Goal: Task Accomplishment & Management: Manage account settings

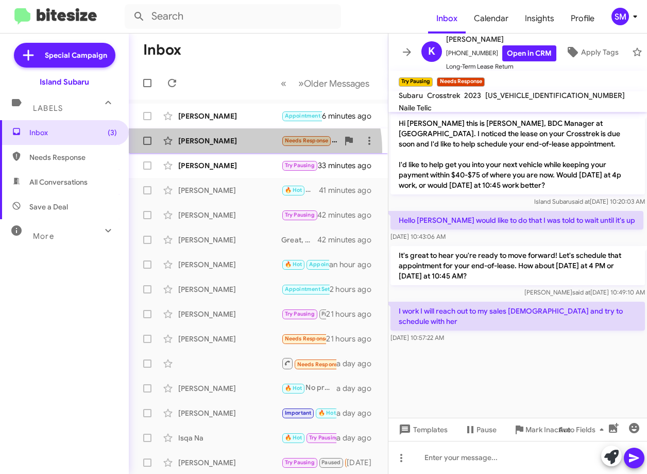
click at [249, 150] on div "Mary Brillante Needs Response Hi when is it due ? I am not turning it in I'm go…" at bounding box center [258, 140] width 243 height 21
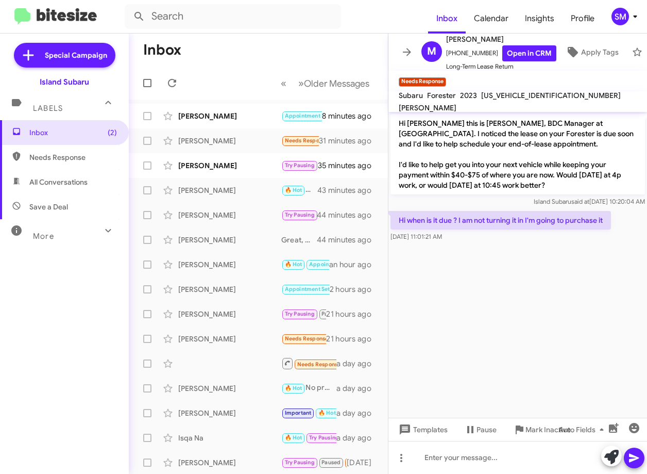
click at [632, 16] on icon at bounding box center [635, 16] width 12 height 12
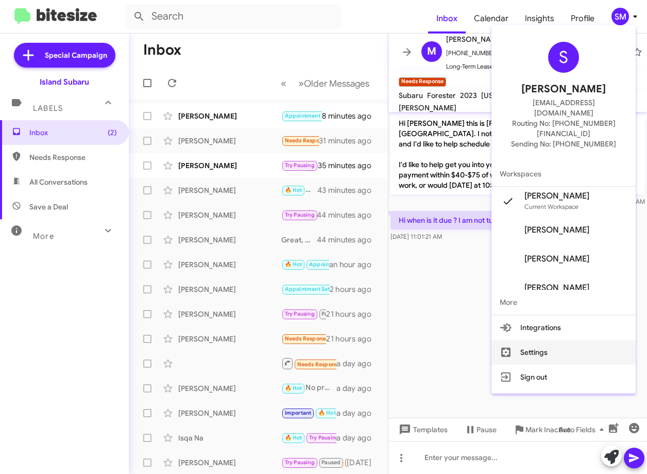
click at [569, 340] on button "Settings" at bounding box center [564, 352] width 144 height 25
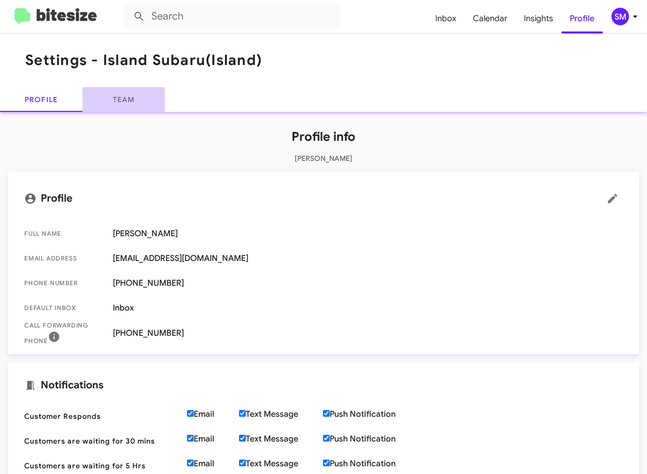
click at [107, 94] on link "Team" at bounding box center [123, 99] width 82 height 25
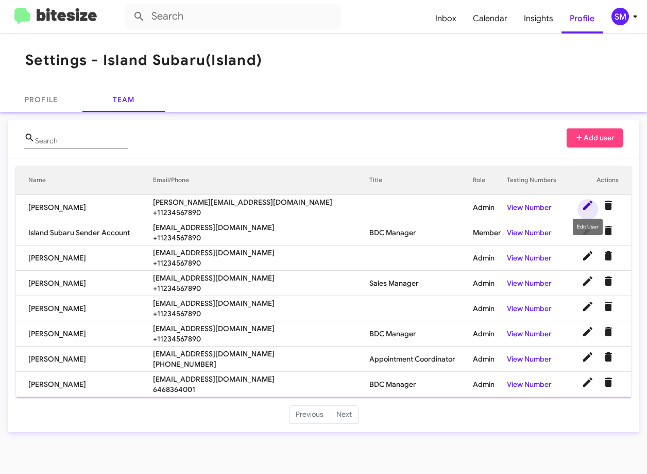
click at [586, 206] on icon at bounding box center [587, 204] width 9 height 9
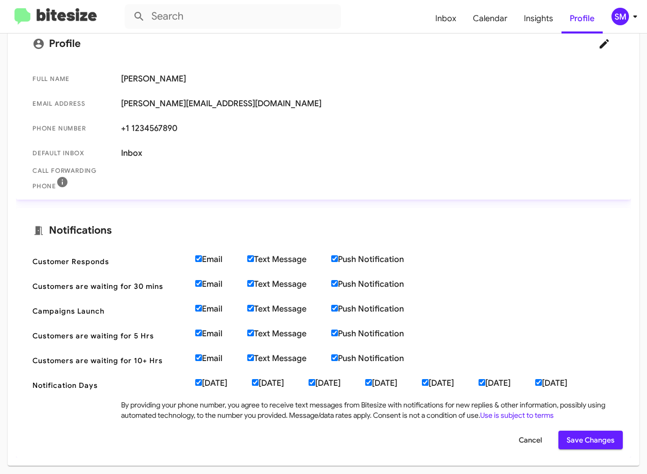
scroll to position [120, 0]
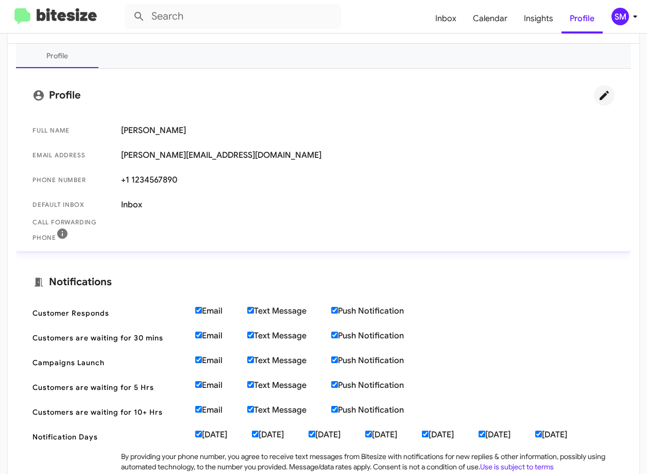
click at [598, 95] on icon at bounding box center [604, 95] width 12 height 12
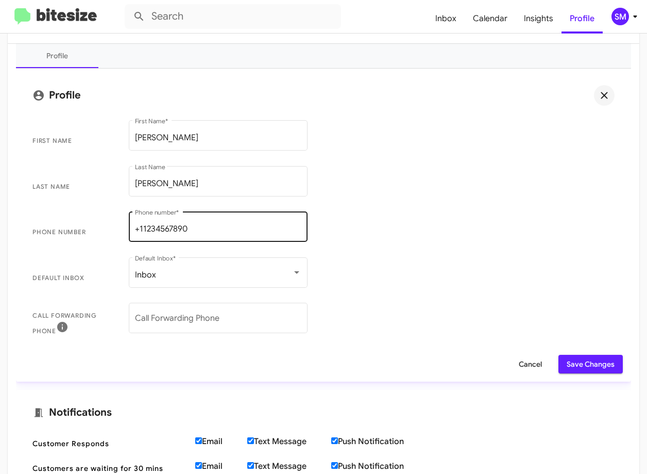
scroll to position [1, 0]
click at [193, 225] on input "+11234567890" at bounding box center [218, 228] width 166 height 9
click at [193, 224] on input "+11234567890" at bounding box center [218, 228] width 166 height 9
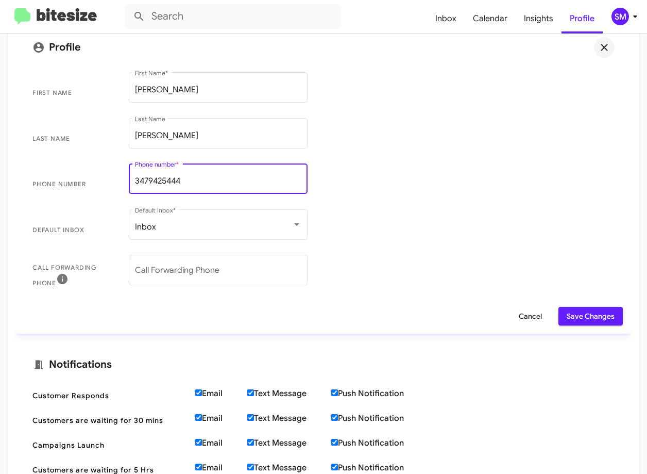
scroll to position [44, 0]
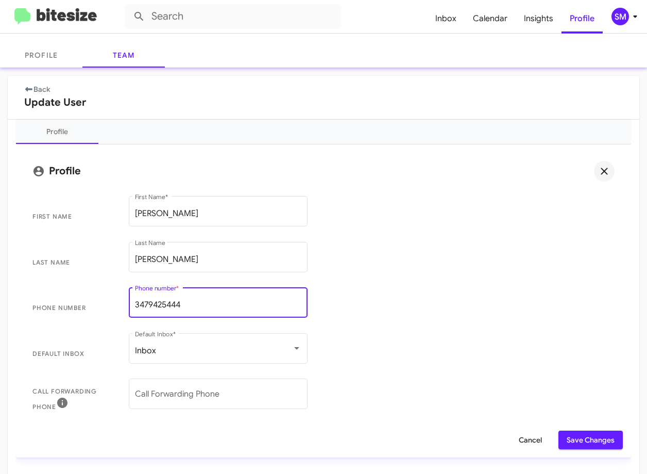
type input "3479425444"
click at [393, 302] on span "Phone number 3479425444 Phone number *" at bounding box center [323, 308] width 599 height 46
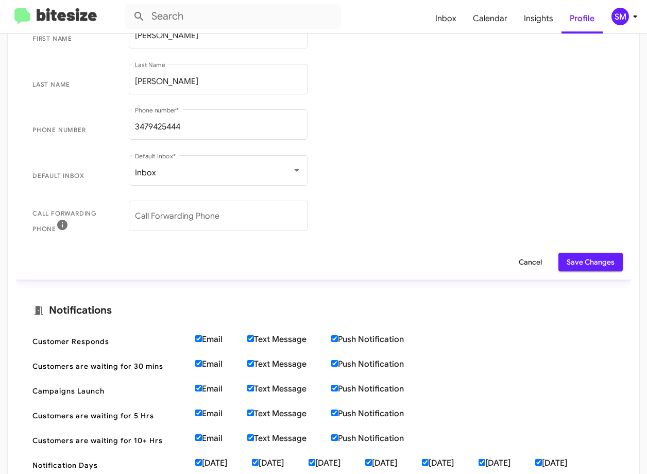
scroll to position [250, 0]
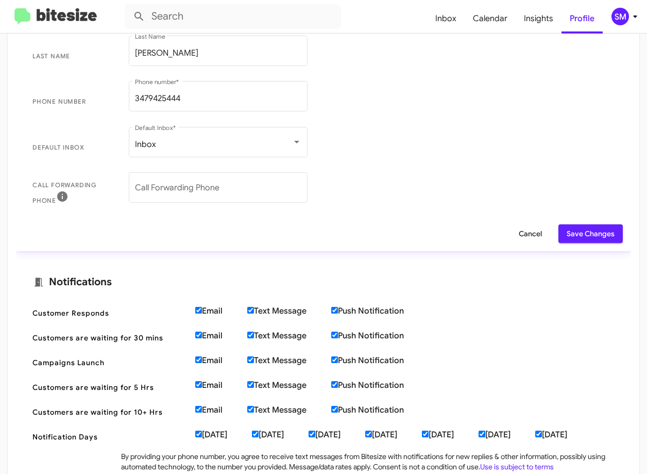
click at [600, 233] on span "Save Changes" at bounding box center [591, 233] width 48 height 19
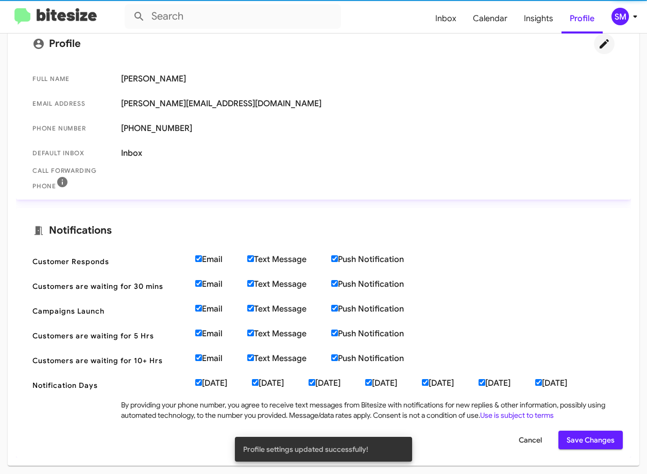
scroll to position [172, 0]
click at [180, 102] on span "sabrina+subaru@islandautogroup.com" at bounding box center [368, 103] width 494 height 10
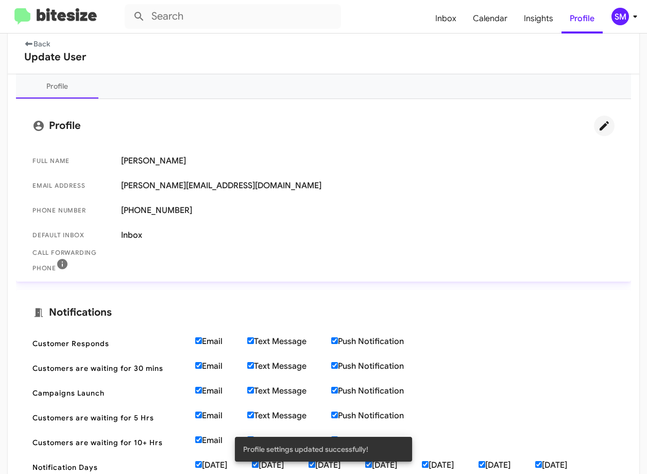
scroll to position [17, 0]
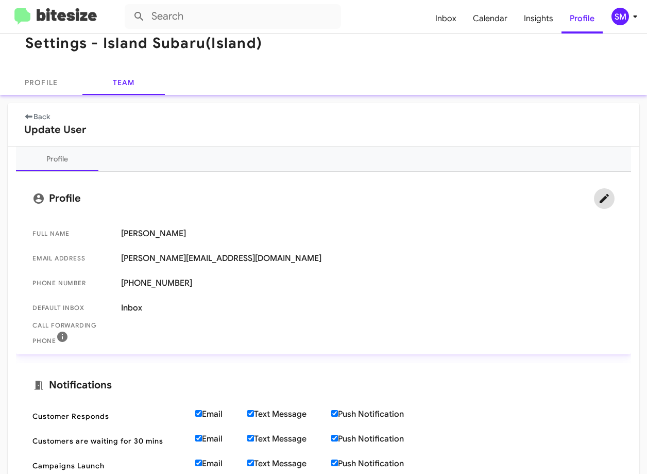
click at [600, 197] on icon at bounding box center [604, 198] width 9 height 9
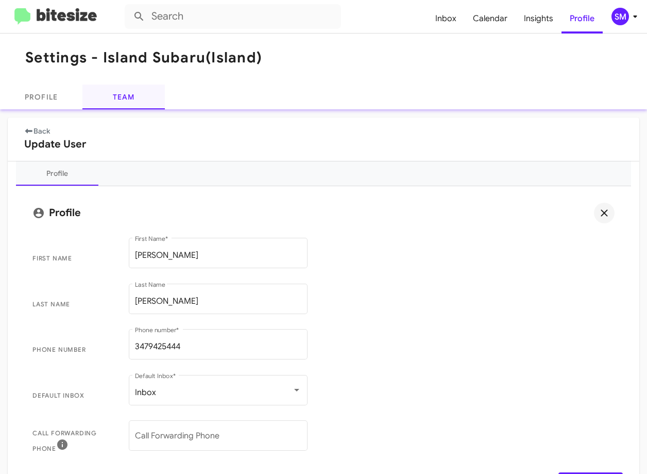
scroll to position [0, 0]
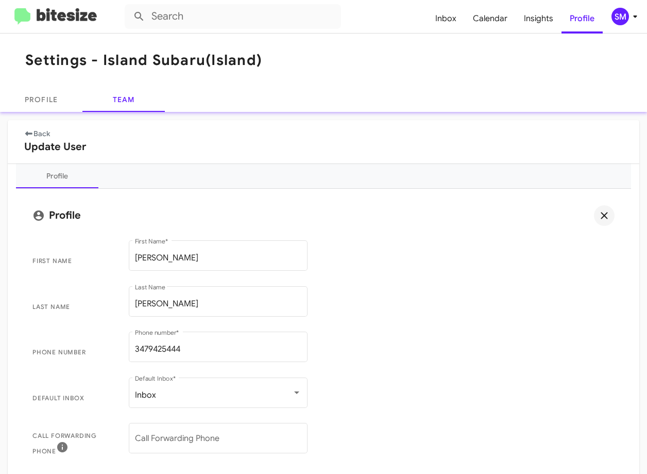
click at [37, 131] on link "Back" at bounding box center [37, 133] width 26 height 9
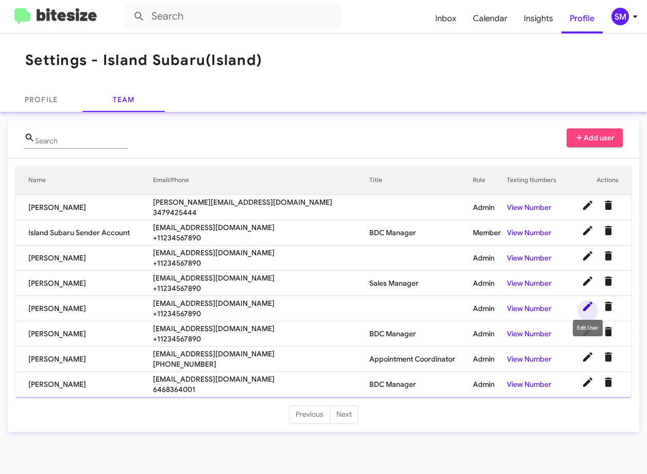
click at [585, 309] on icon at bounding box center [587, 305] width 9 height 9
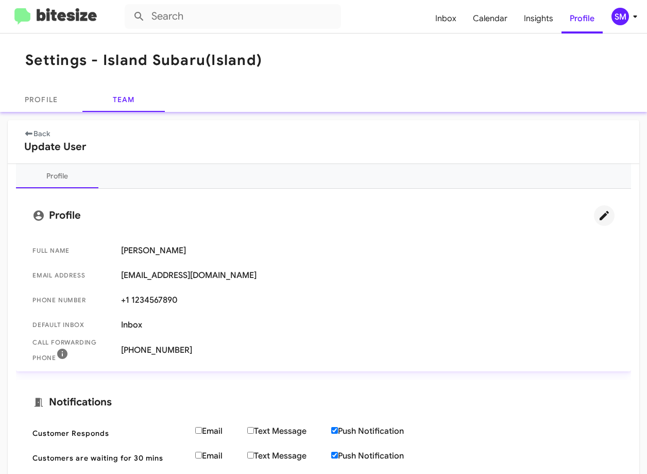
click at [598, 216] on icon at bounding box center [604, 215] width 12 height 12
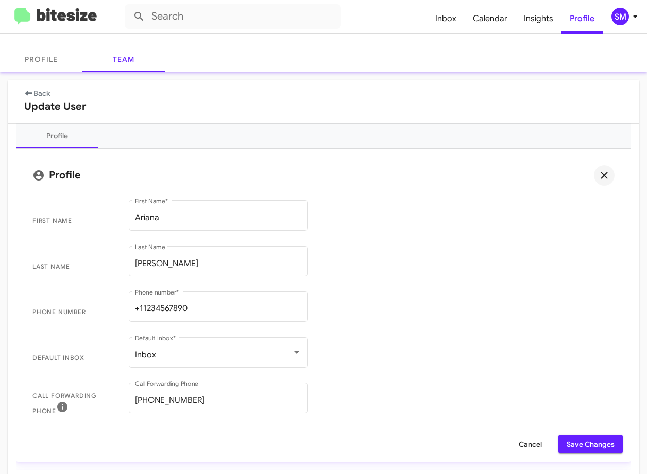
scroll to position [155, 0]
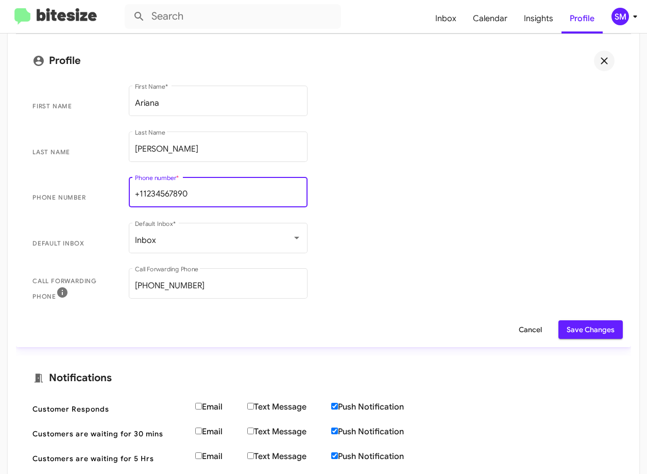
click at [197, 195] on input "+11234567890" at bounding box center [218, 194] width 166 height 9
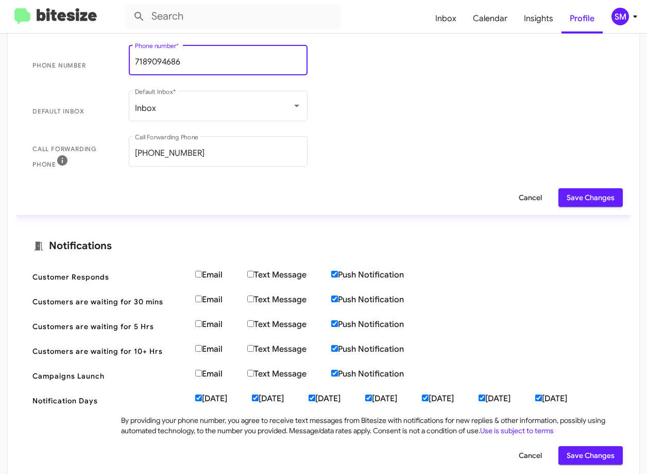
scroll to position [302, 0]
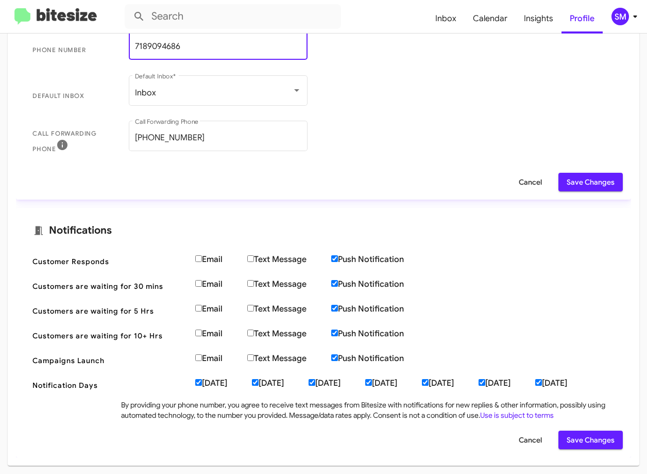
type input "7189094686"
click at [198, 356] on input "Email" at bounding box center [198, 357] width 7 height 7
checkbox input "true"
click at [260, 358] on label "Text Message" at bounding box center [289, 358] width 84 height 10
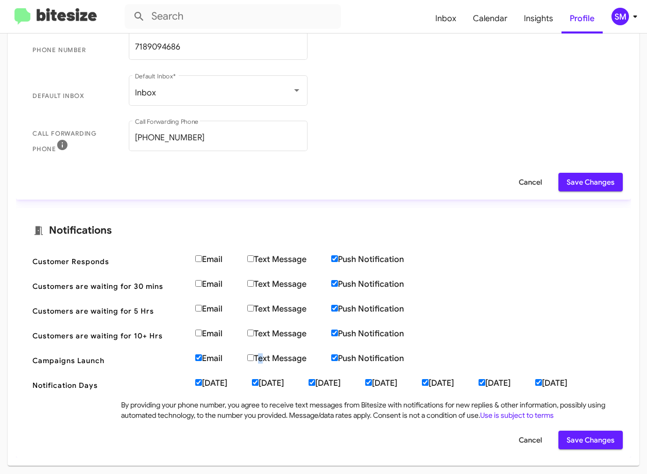
click at [250, 333] on input "Text Message" at bounding box center [250, 332] width 7 height 7
checkbox input "true"
click at [256, 363] on span "Campaigns Launch Email Text Message Push Notification" at bounding box center [323, 360] width 599 height 25
click at [251, 354] on input "Text Message" at bounding box center [250, 357] width 7 height 7
checkbox input "true"
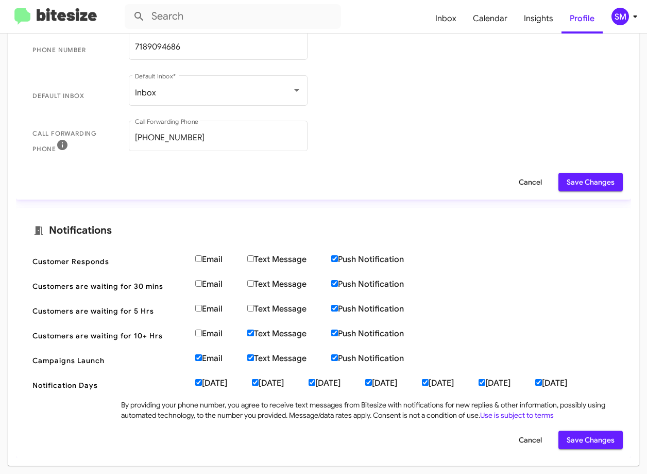
click at [197, 335] on input "Email" at bounding box center [198, 332] width 7 height 7
checkbox input "true"
click at [196, 358] on input "Email" at bounding box center [198, 357] width 7 height 7
checkbox input "false"
click at [254, 360] on input "Text Message" at bounding box center [250, 357] width 7 height 7
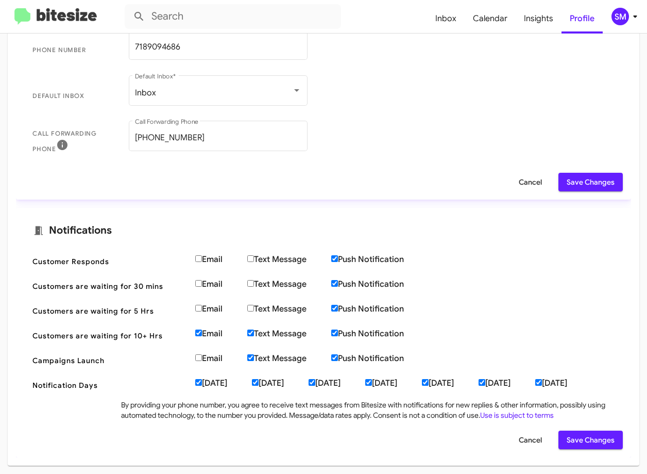
checkbox input "false"
click at [198, 309] on input "Email" at bounding box center [198, 308] width 7 height 7
checkbox input "true"
click at [256, 308] on label "Text Message" at bounding box center [289, 309] width 84 height 10
click at [254, 308] on input "Text Message" at bounding box center [250, 308] width 7 height 7
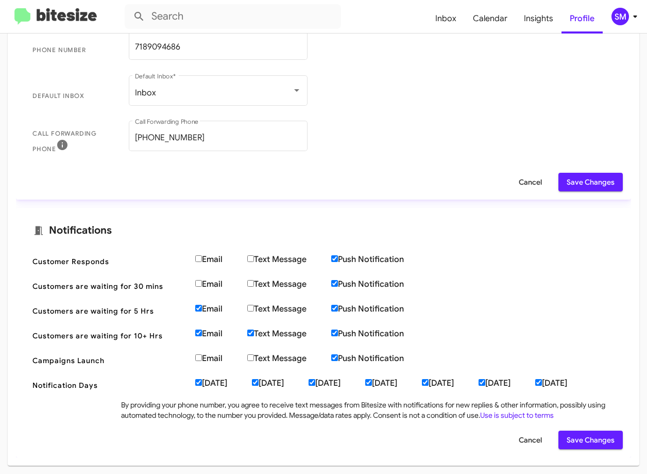
checkbox input "true"
click at [255, 287] on label "Text Message" at bounding box center [289, 284] width 84 height 10
click at [254, 287] on input "Text Message" at bounding box center [250, 283] width 7 height 7
checkbox input "true"
click at [200, 290] on span "Customers are waiting for 30 mins Email Text Message Push Notification" at bounding box center [323, 286] width 599 height 25
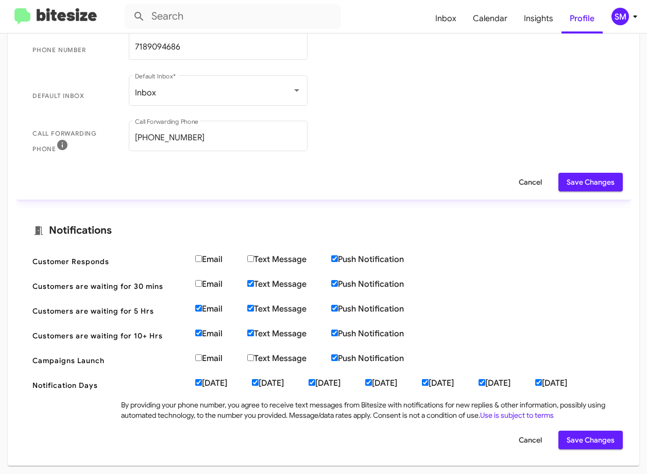
click at [201, 285] on input "Email" at bounding box center [198, 283] width 7 height 7
checkbox input "true"
click at [199, 256] on input "Email" at bounding box center [198, 258] width 7 height 7
checkbox input "true"
click at [258, 257] on label "Text Message" at bounding box center [289, 259] width 84 height 10
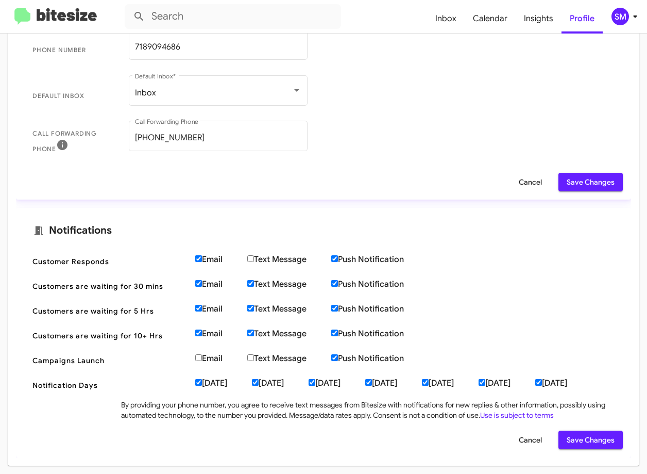
click at [254, 257] on input "Text Message" at bounding box center [250, 258] width 7 height 7
checkbox input "true"
click at [592, 443] on span "Save Changes" at bounding box center [591, 439] width 48 height 19
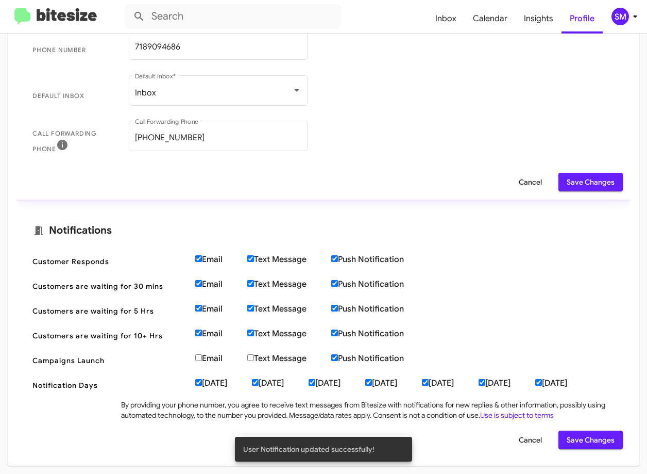
click at [567, 180] on span "Save Changes" at bounding box center [591, 182] width 48 height 19
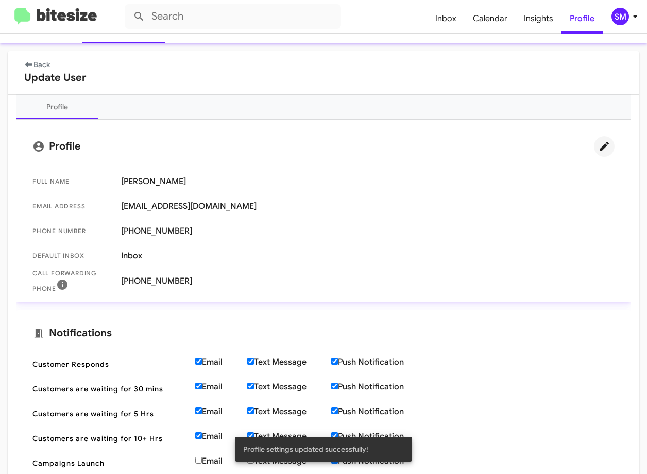
scroll to position [69, 0]
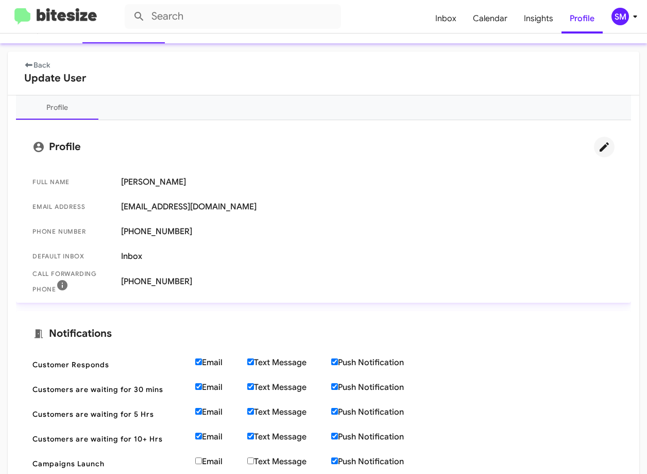
click at [28, 62] on icon at bounding box center [28, 64] width 9 height 7
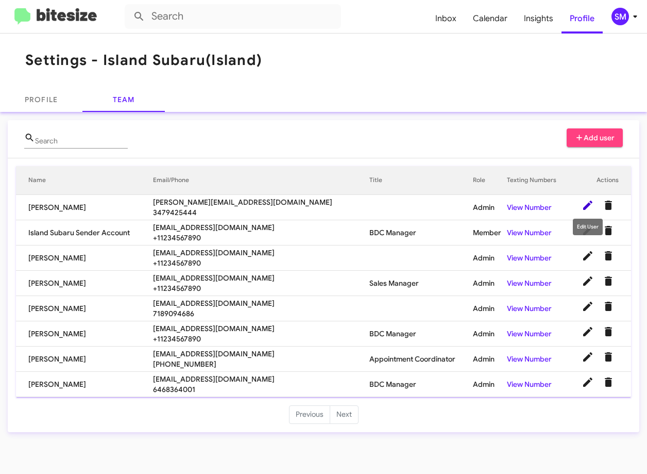
click at [585, 201] on icon at bounding box center [588, 205] width 12 height 12
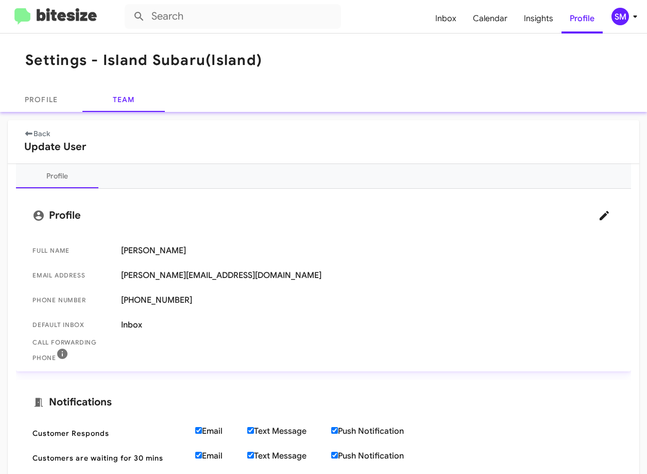
click at [157, 278] on span "sabrina+subaru@islandautogroup.com" at bounding box center [368, 275] width 494 height 10
click at [598, 215] on icon at bounding box center [604, 215] width 12 height 12
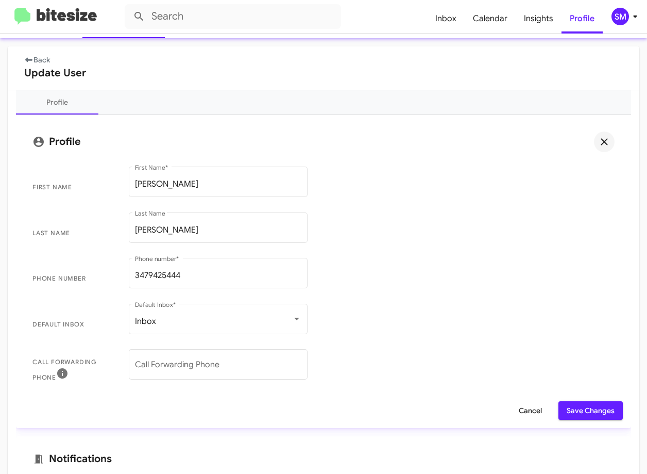
scroll to position [52, 0]
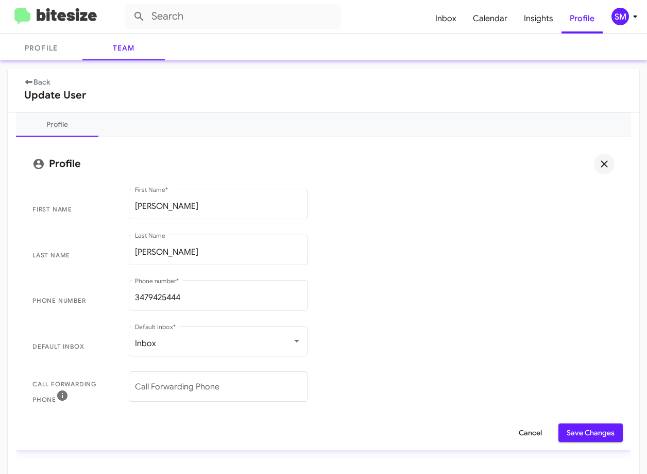
click at [523, 435] on span "Cancel" at bounding box center [530, 432] width 23 height 19
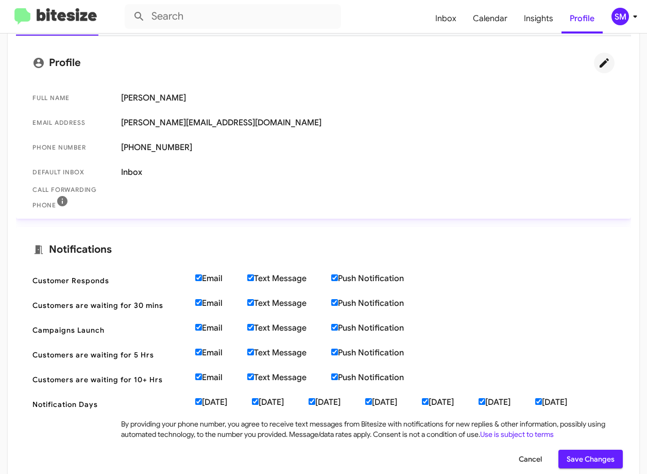
scroll to position [155, 0]
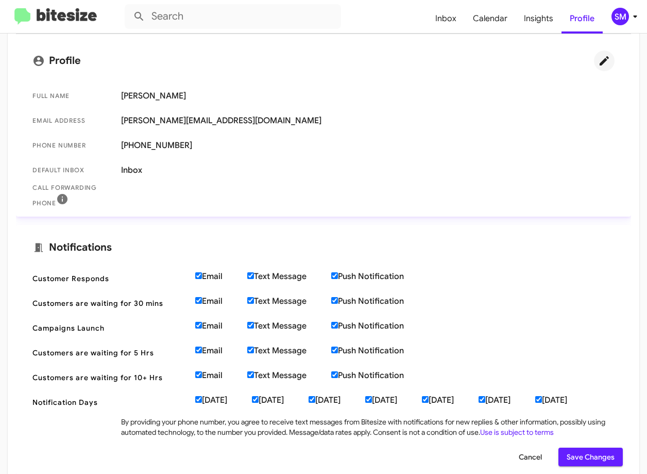
click at [578, 450] on span "Save Changes" at bounding box center [591, 456] width 48 height 19
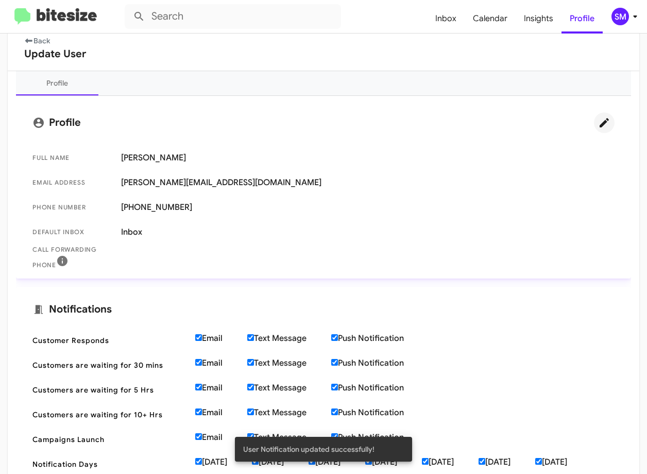
scroll to position [0, 0]
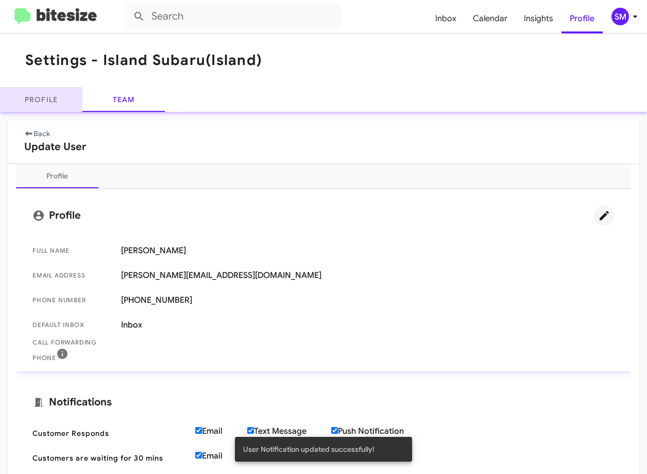
click at [47, 103] on link "Profile" at bounding box center [41, 99] width 82 height 25
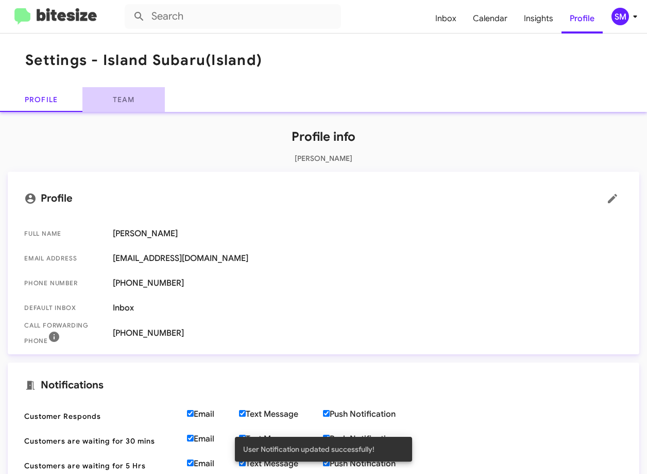
click at [123, 95] on link "Team" at bounding box center [123, 99] width 82 height 25
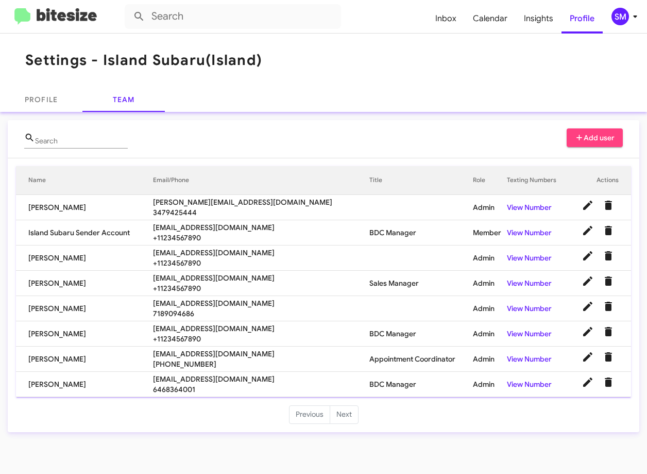
click at [406, 65] on mat-toolbar "Settings - Island Subaru (Island)" at bounding box center [323, 60] width 647 height 54
click at [449, 82] on mat-toolbar "Settings - Island Subaru (Island)" at bounding box center [323, 60] width 647 height 54
click at [53, 9] on img at bounding box center [55, 16] width 82 height 17
